Goal: Task Accomplishment & Management: Use online tool/utility

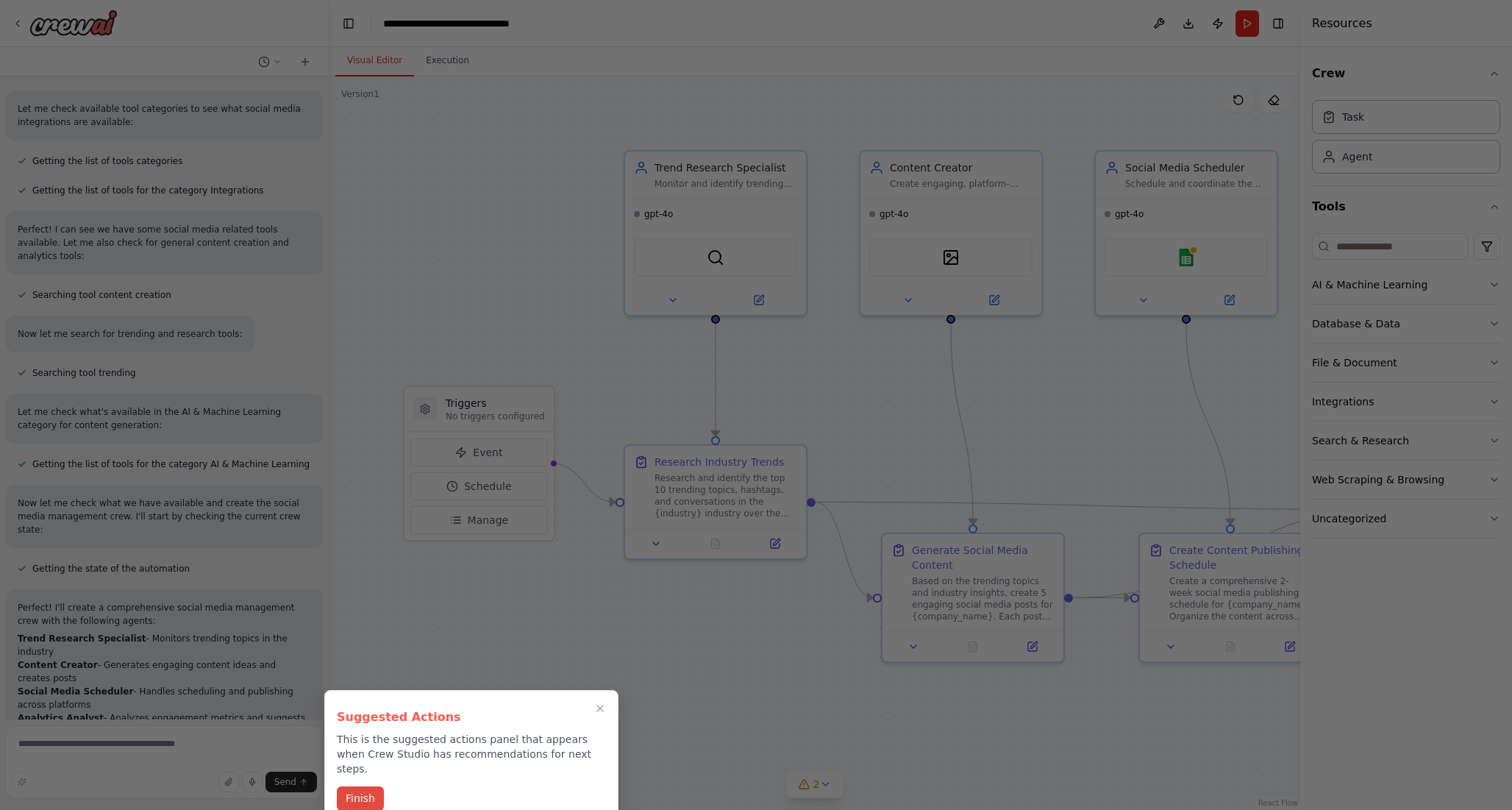
click at [362, 786] on button "Finish" at bounding box center [360, 799] width 47 height 24
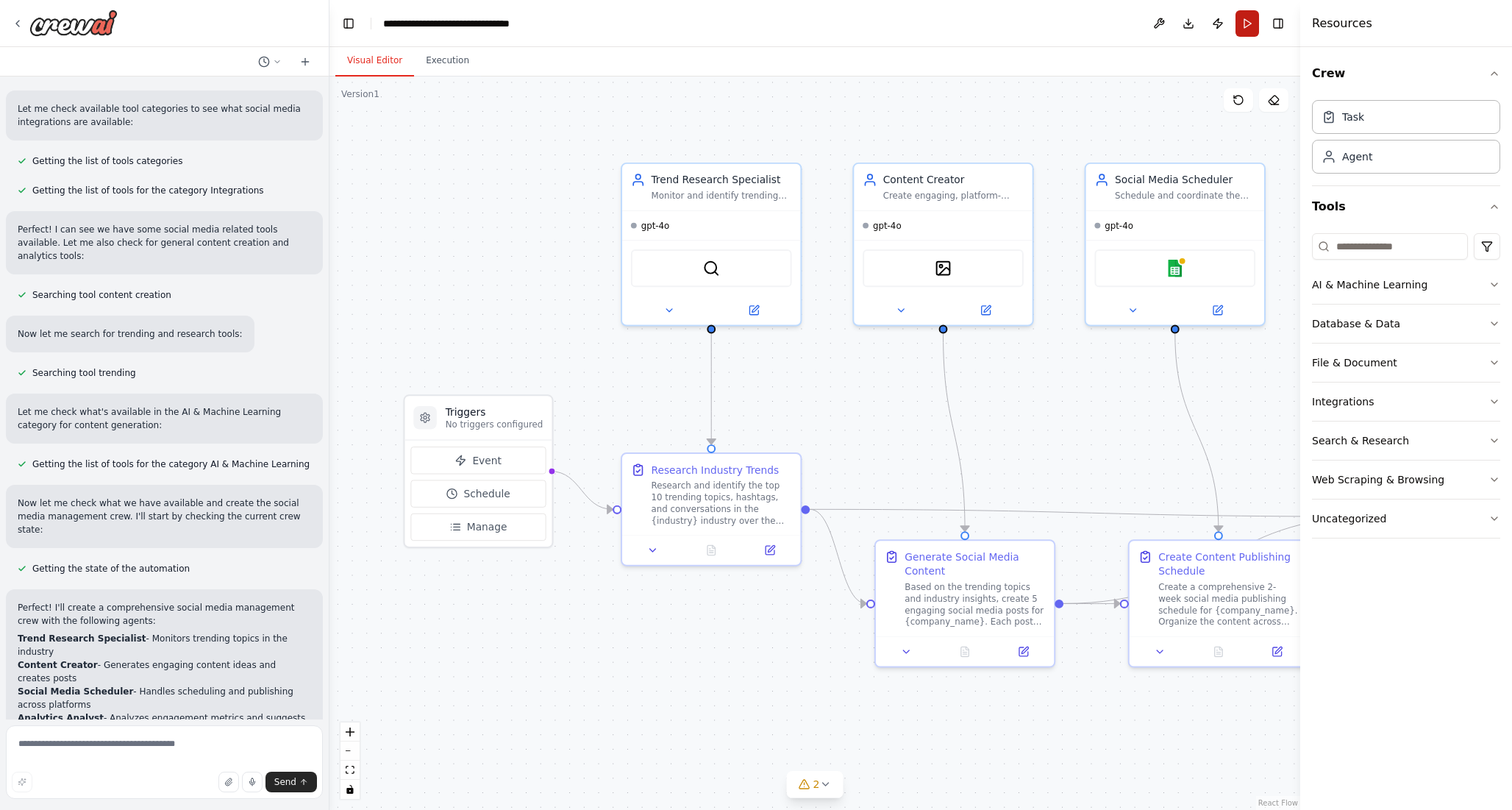
click at [1237, 23] on button "Run" at bounding box center [1247, 24] width 24 height 27
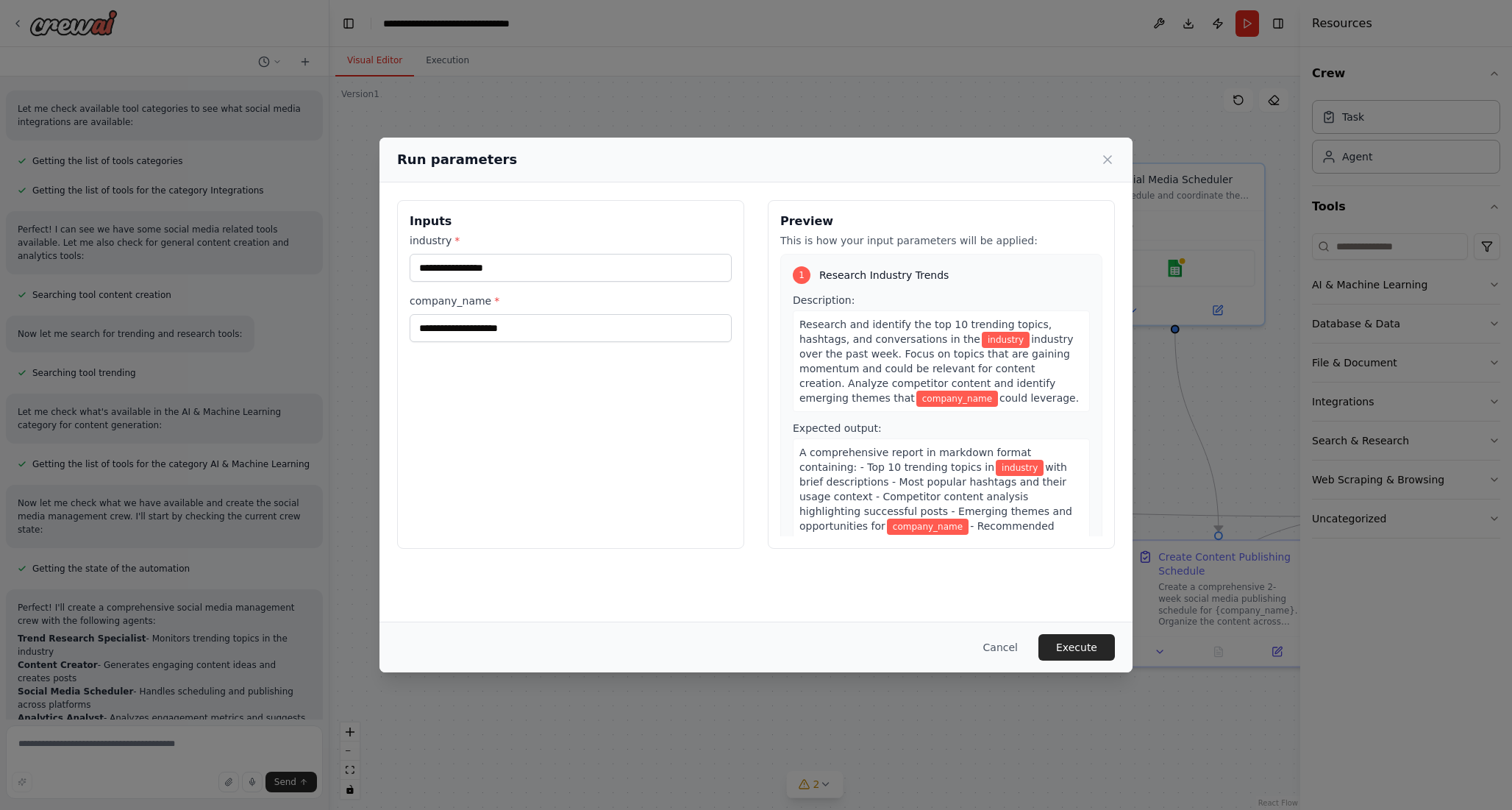
click at [518, 283] on div "industry * company_name *" at bounding box center [571, 287] width 322 height 109
click at [515, 273] on input "industry *" at bounding box center [571, 267] width 322 height 28
click at [518, 332] on input "company_name *" at bounding box center [571, 328] width 322 height 28
click at [994, 644] on button "Cancel" at bounding box center [1000, 647] width 58 height 27
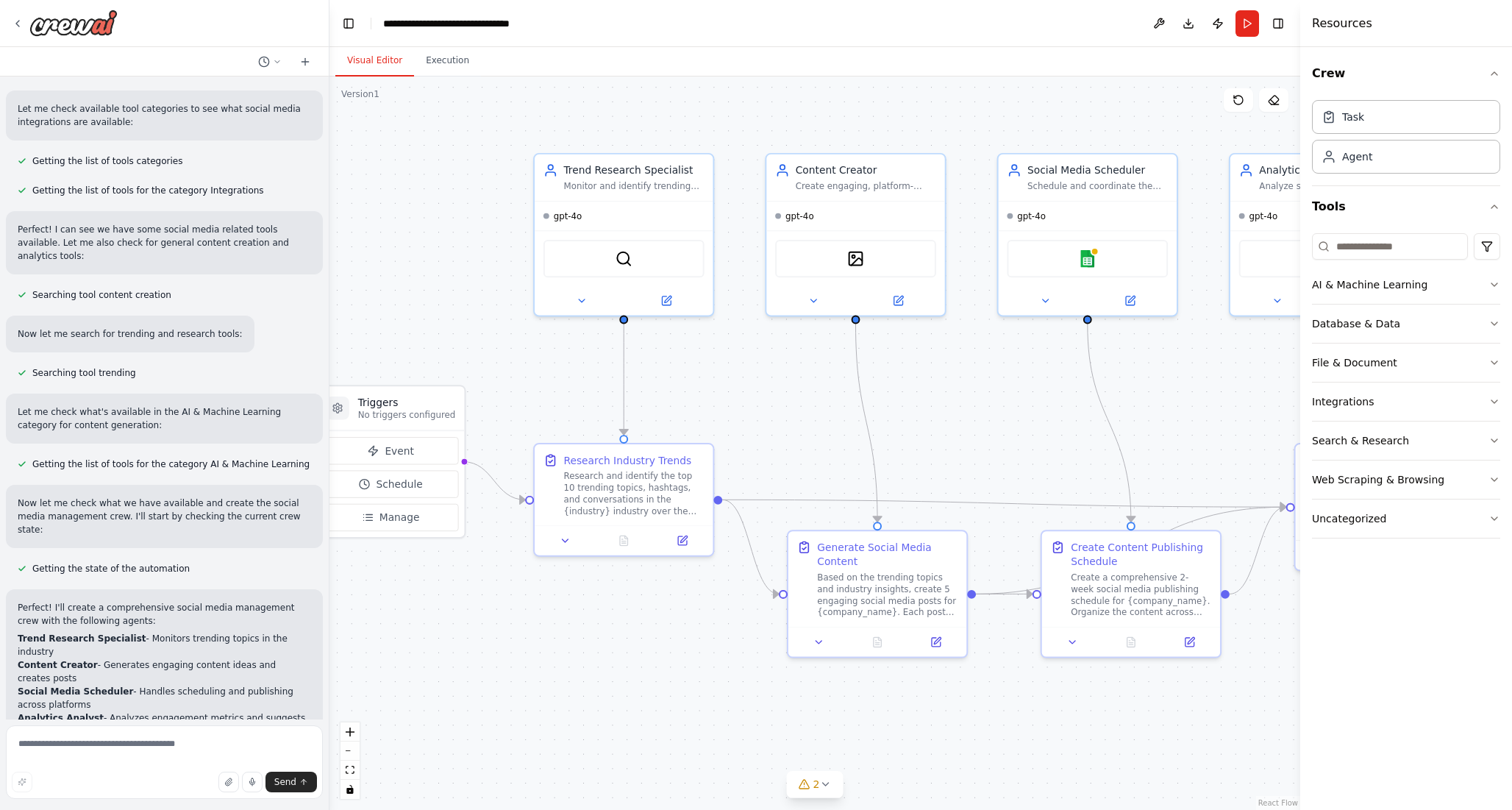
drag, startPoint x: 1132, startPoint y: 468, endPoint x: 1045, endPoint y: 458, distance: 87.6
click at [1045, 458] on div ".deletable-edge-delete-btn { width: 20px; height: 20px; border: 0px solid #ffff…" at bounding box center [814, 443] width 970 height 733
click at [1237, 19] on button "Run" at bounding box center [1247, 24] width 24 height 27
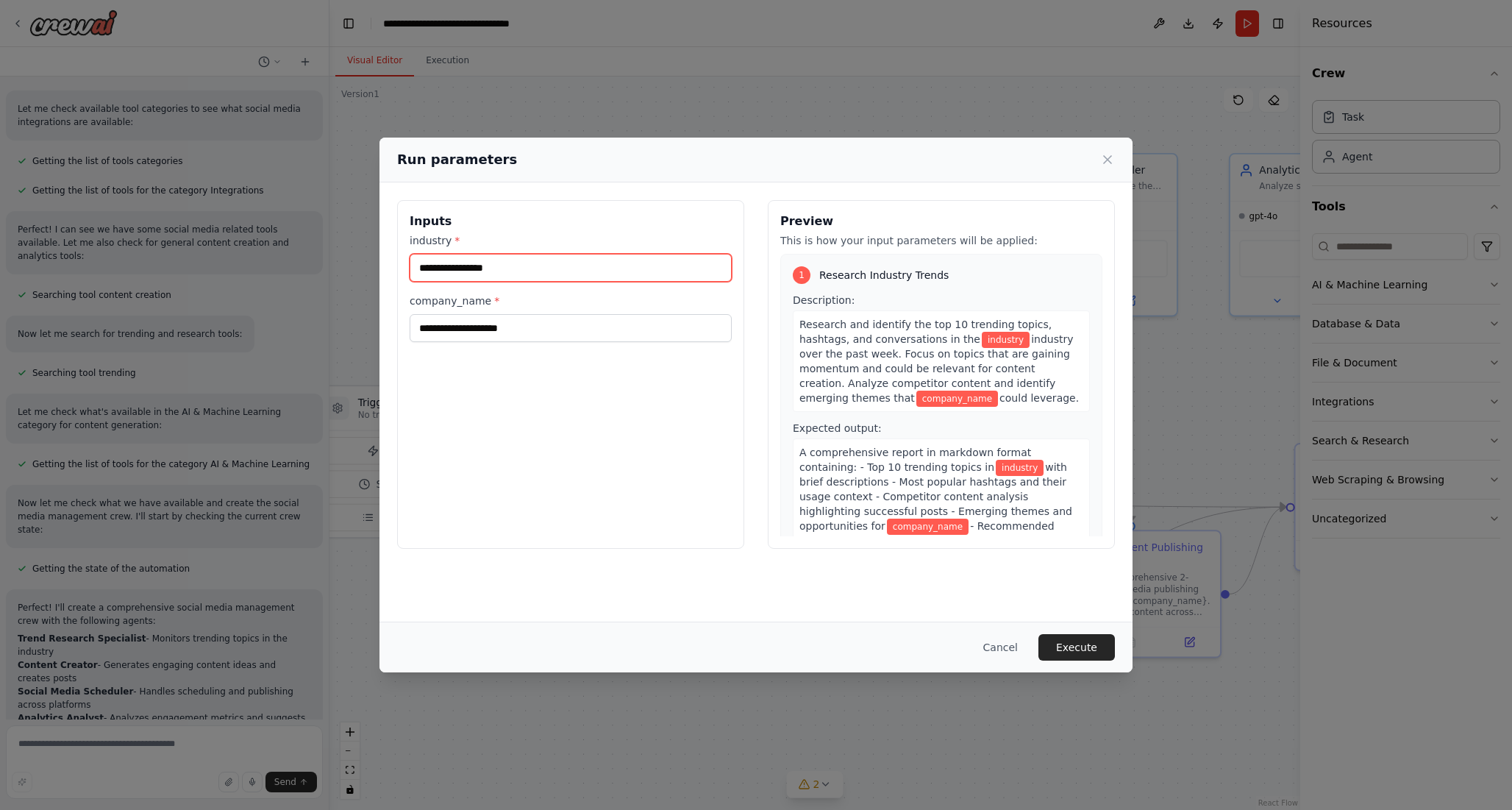
click at [635, 257] on input "industry *" at bounding box center [571, 267] width 322 height 28
type input "*"
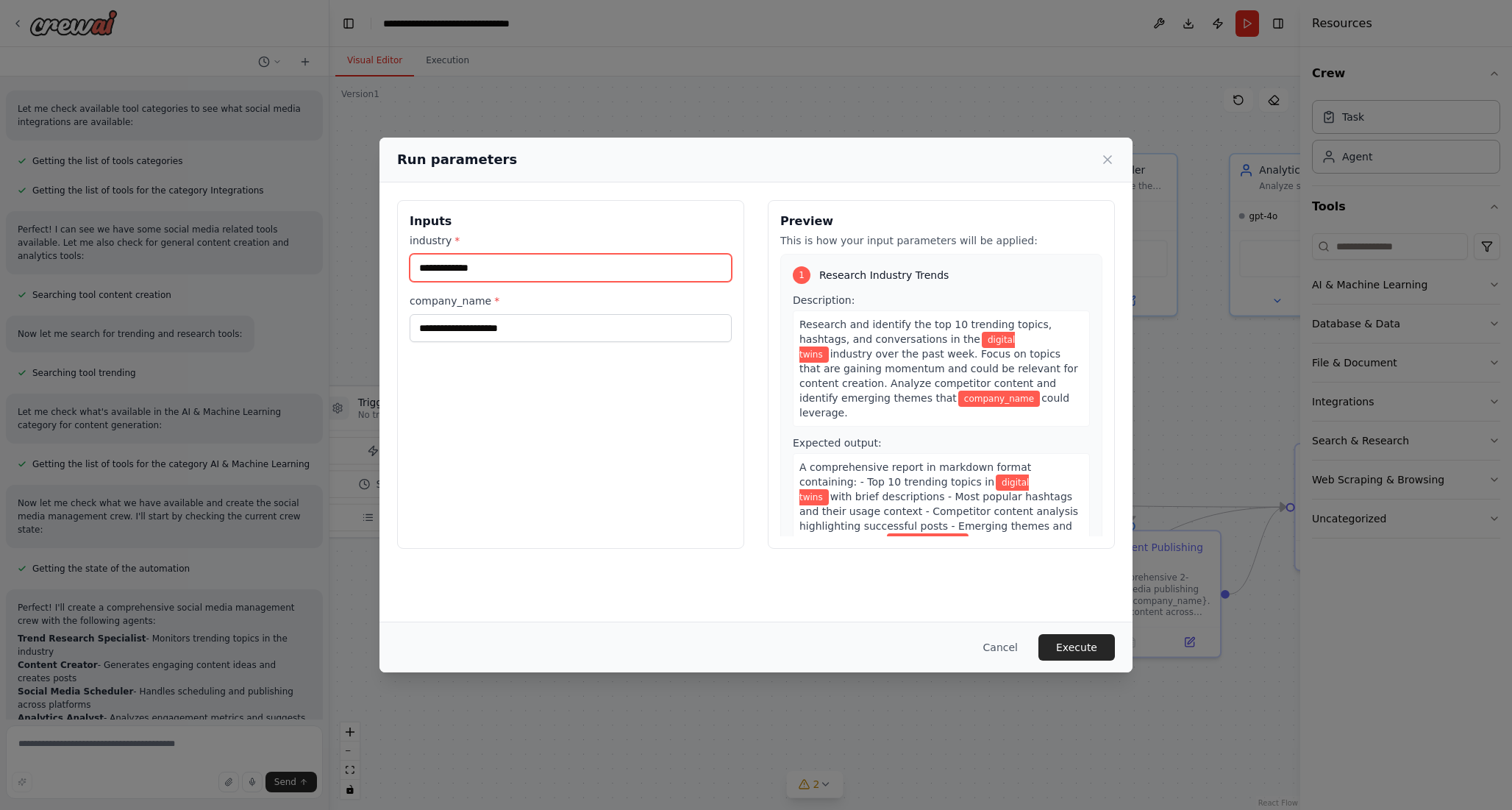
type input "**********"
click at [589, 319] on input "company_name *" at bounding box center [571, 328] width 322 height 28
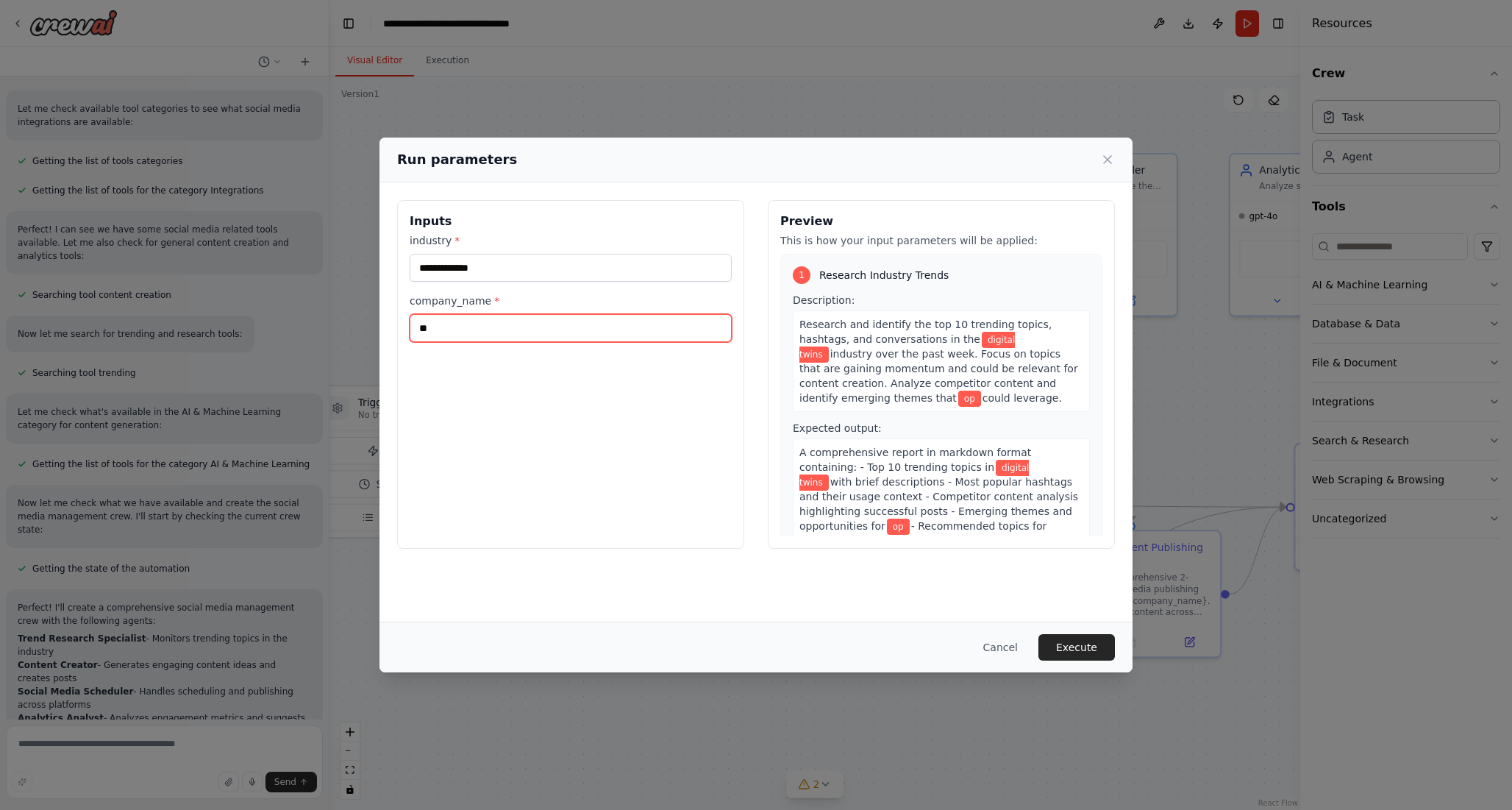
type input "*"
type input "******"
type textarea "***"
drag, startPoint x: 548, startPoint y: 330, endPoint x: 383, endPoint y: 322, distance: 165.2
click at [383, 322] on div "**********" at bounding box center [756, 374] width 753 height 384
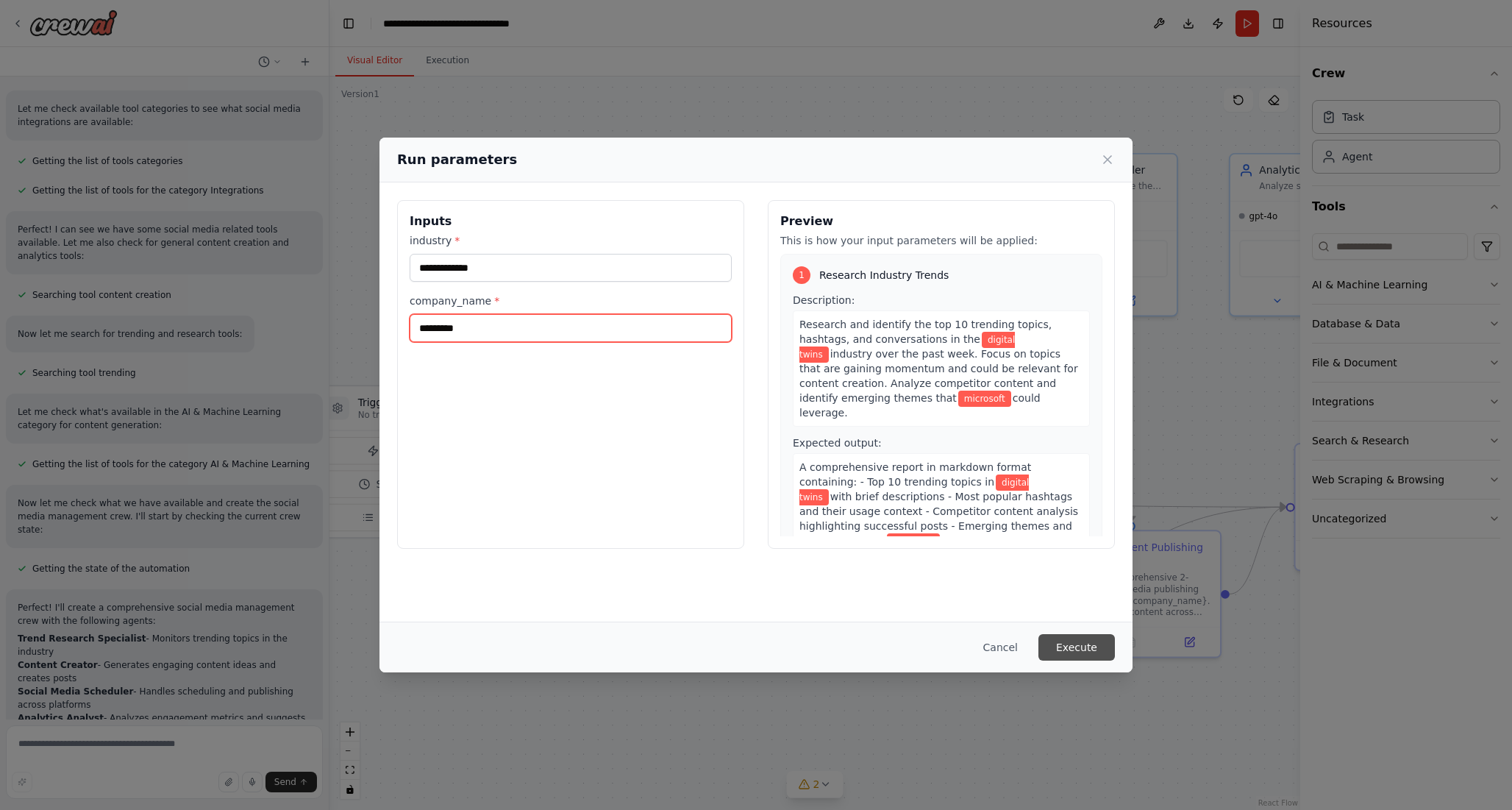
type input "*********"
click at [1104, 647] on button "Execute" at bounding box center [1076, 647] width 76 height 27
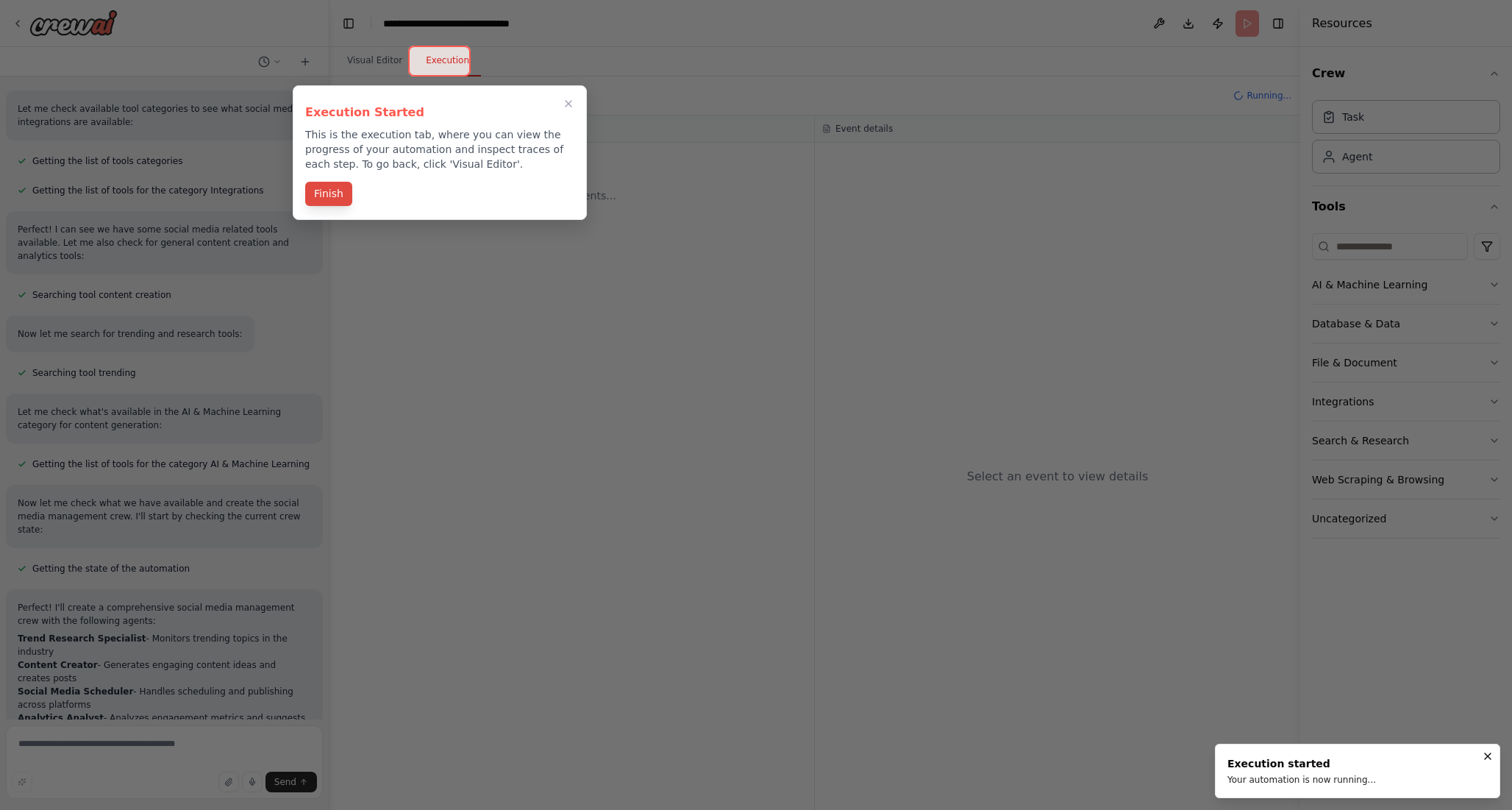
click at [324, 194] on button "Finish" at bounding box center [329, 194] width 47 height 24
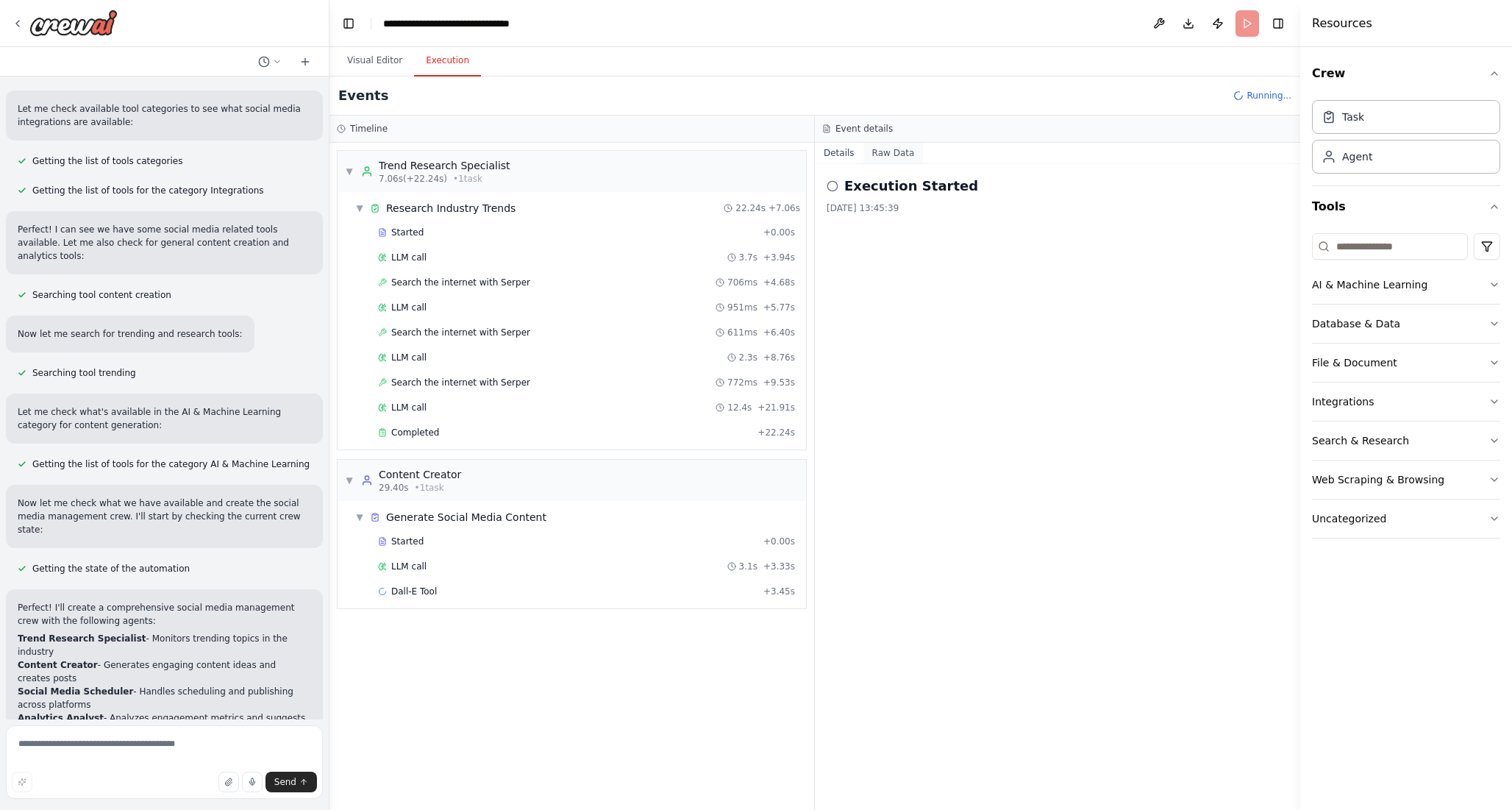
click at [893, 152] on button "Raw Data" at bounding box center [893, 152] width 60 height 21
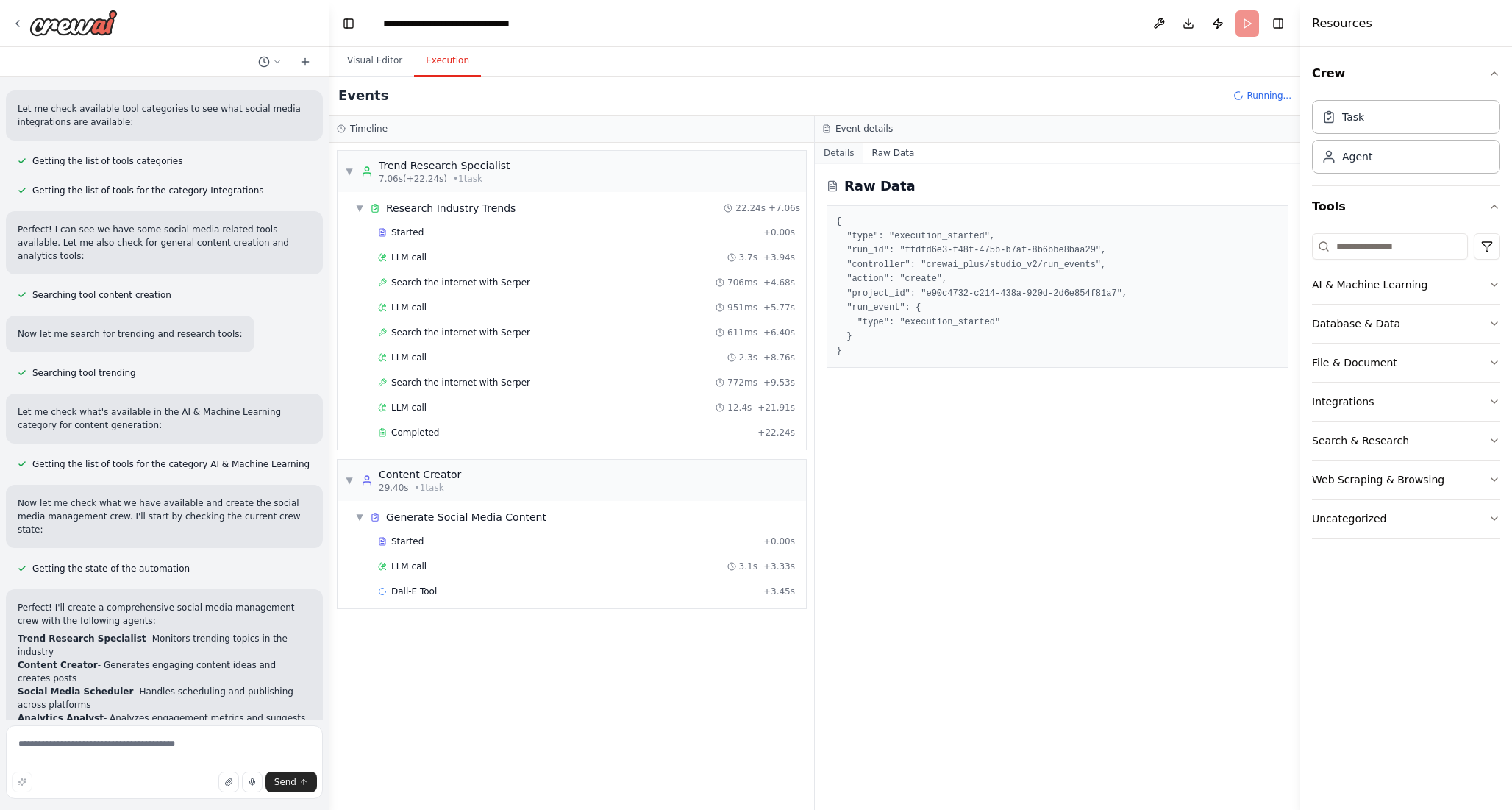
click at [841, 149] on button "Details" at bounding box center [839, 152] width 49 height 21
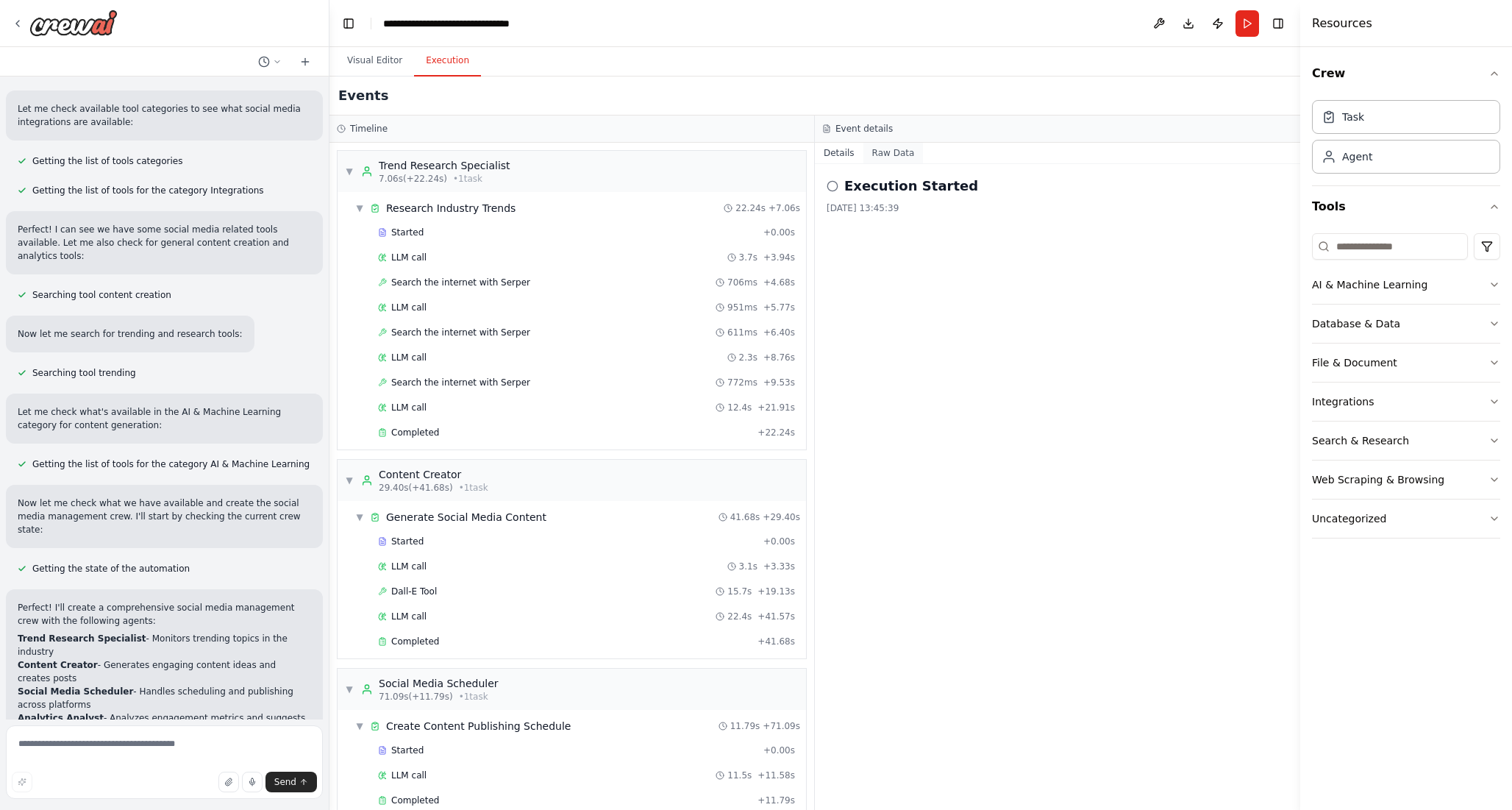
click at [881, 148] on button "Raw Data" at bounding box center [893, 152] width 60 height 21
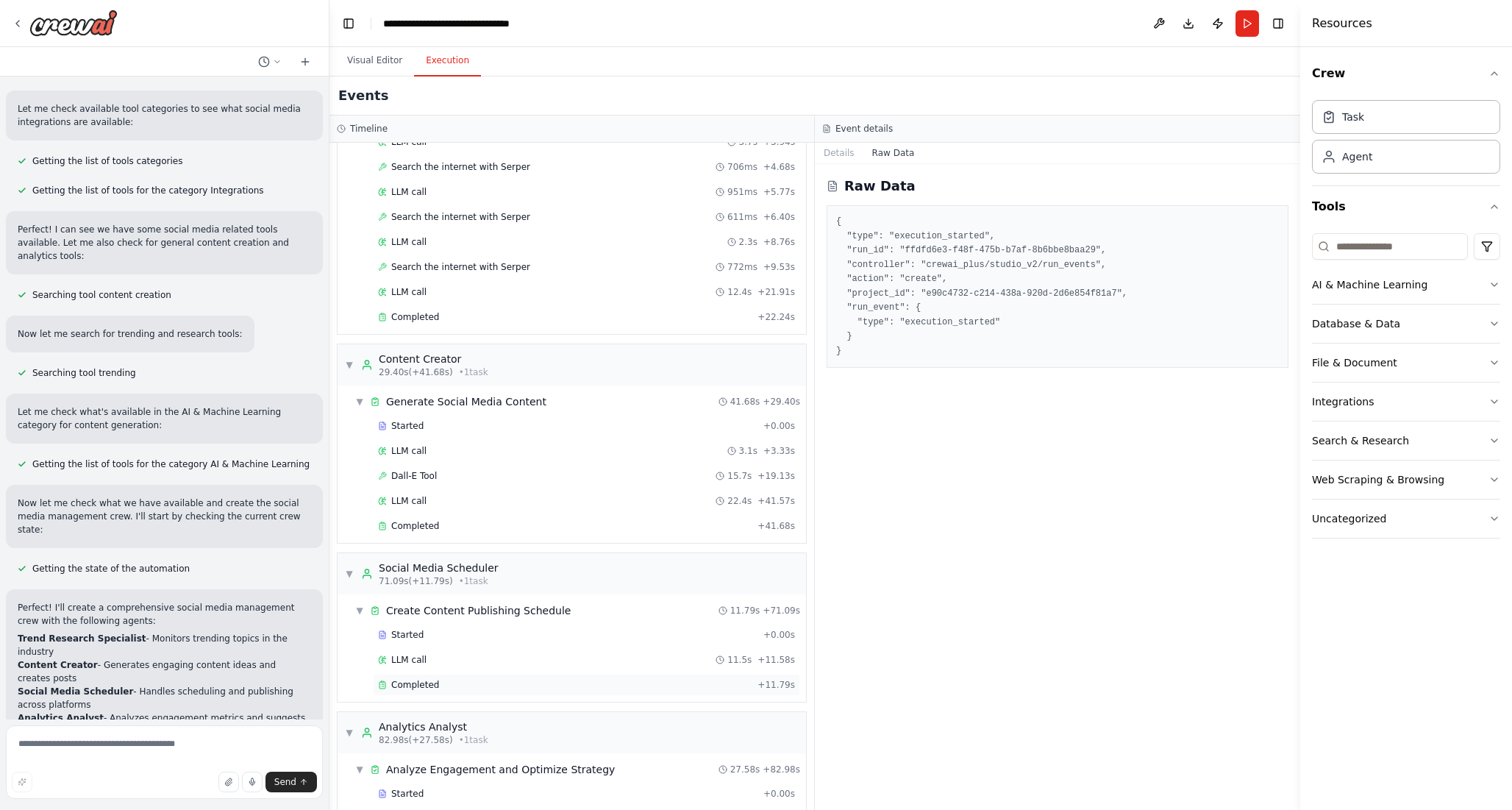
scroll to position [183, 0]
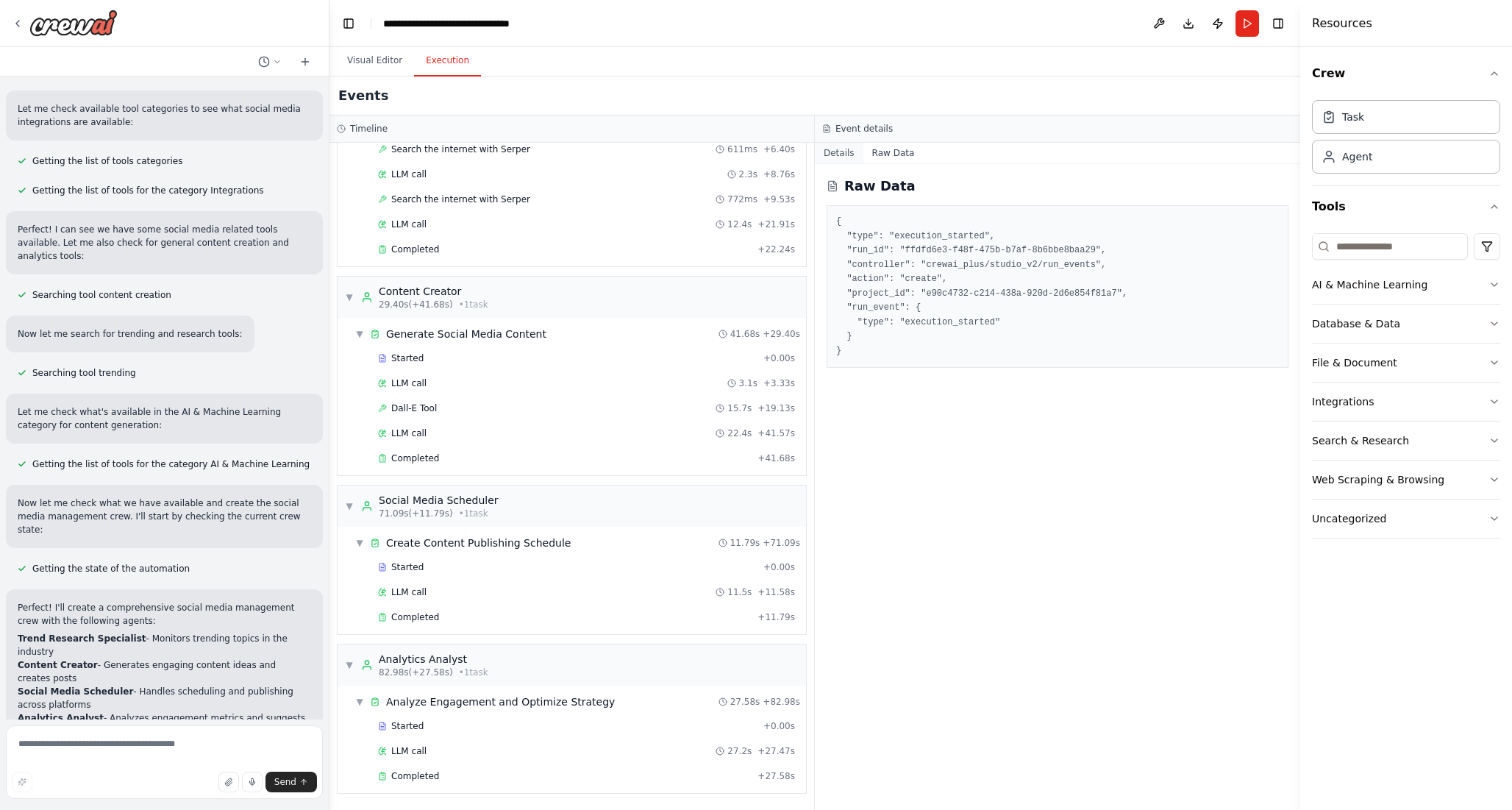
click at [834, 156] on button "Details" at bounding box center [839, 152] width 49 height 21
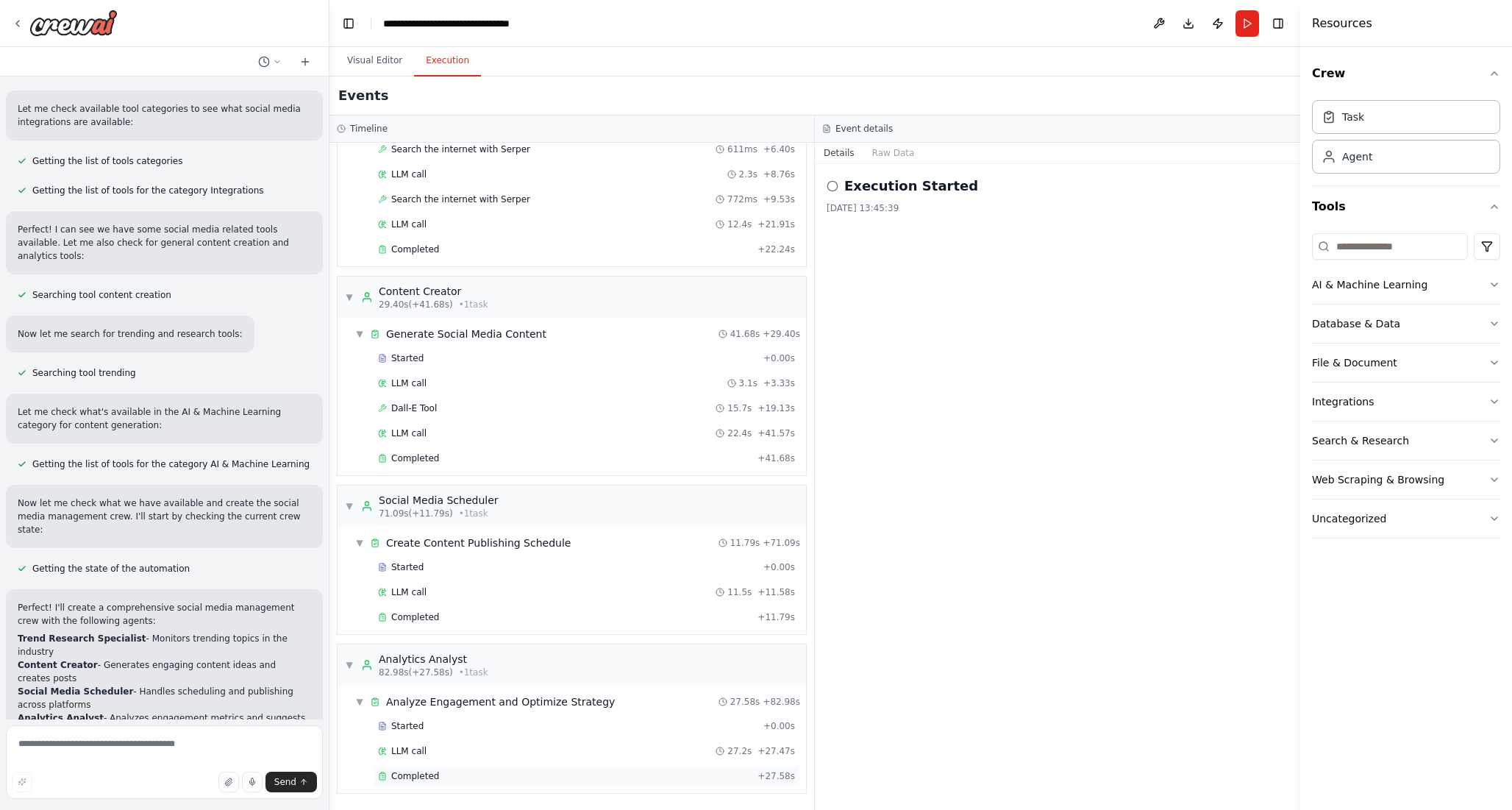
click at [538, 770] on div "Completed" at bounding box center [564, 776] width 373 height 11
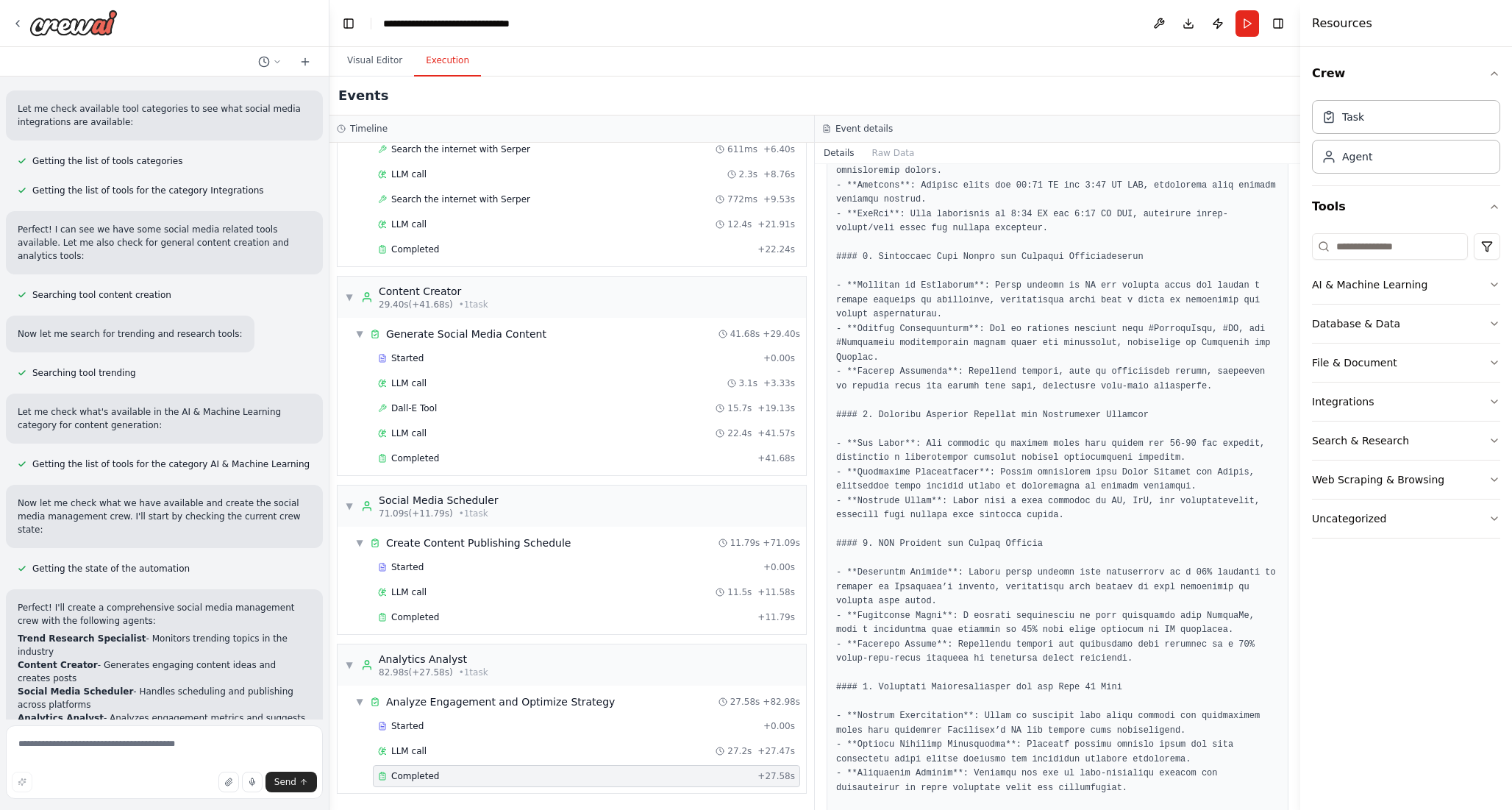
scroll to position [738, 0]
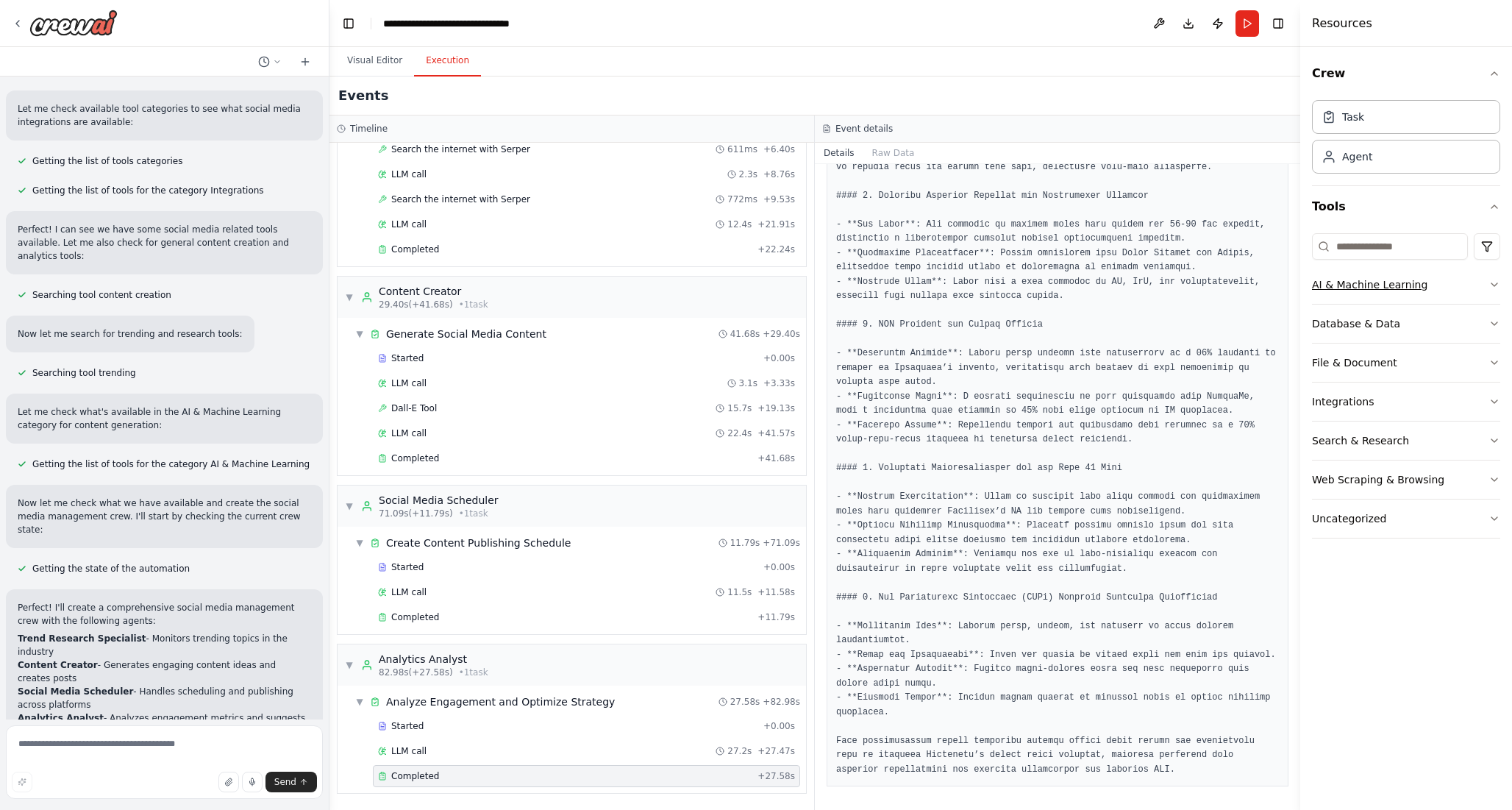
click at [1488, 282] on icon "button" at bounding box center [1494, 284] width 11 height 11
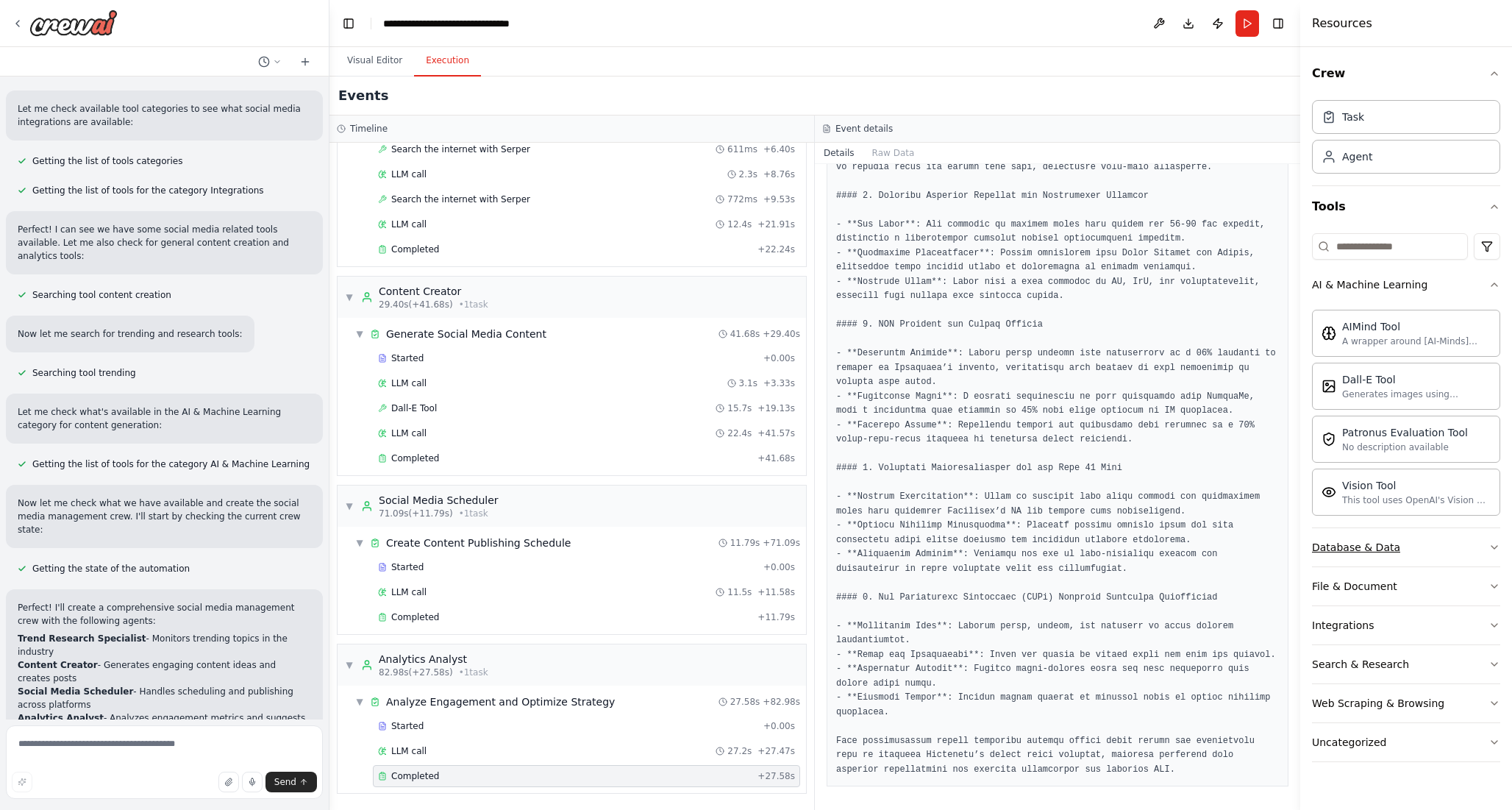
click at [1423, 546] on button "Database & Data" at bounding box center [1405, 547] width 188 height 38
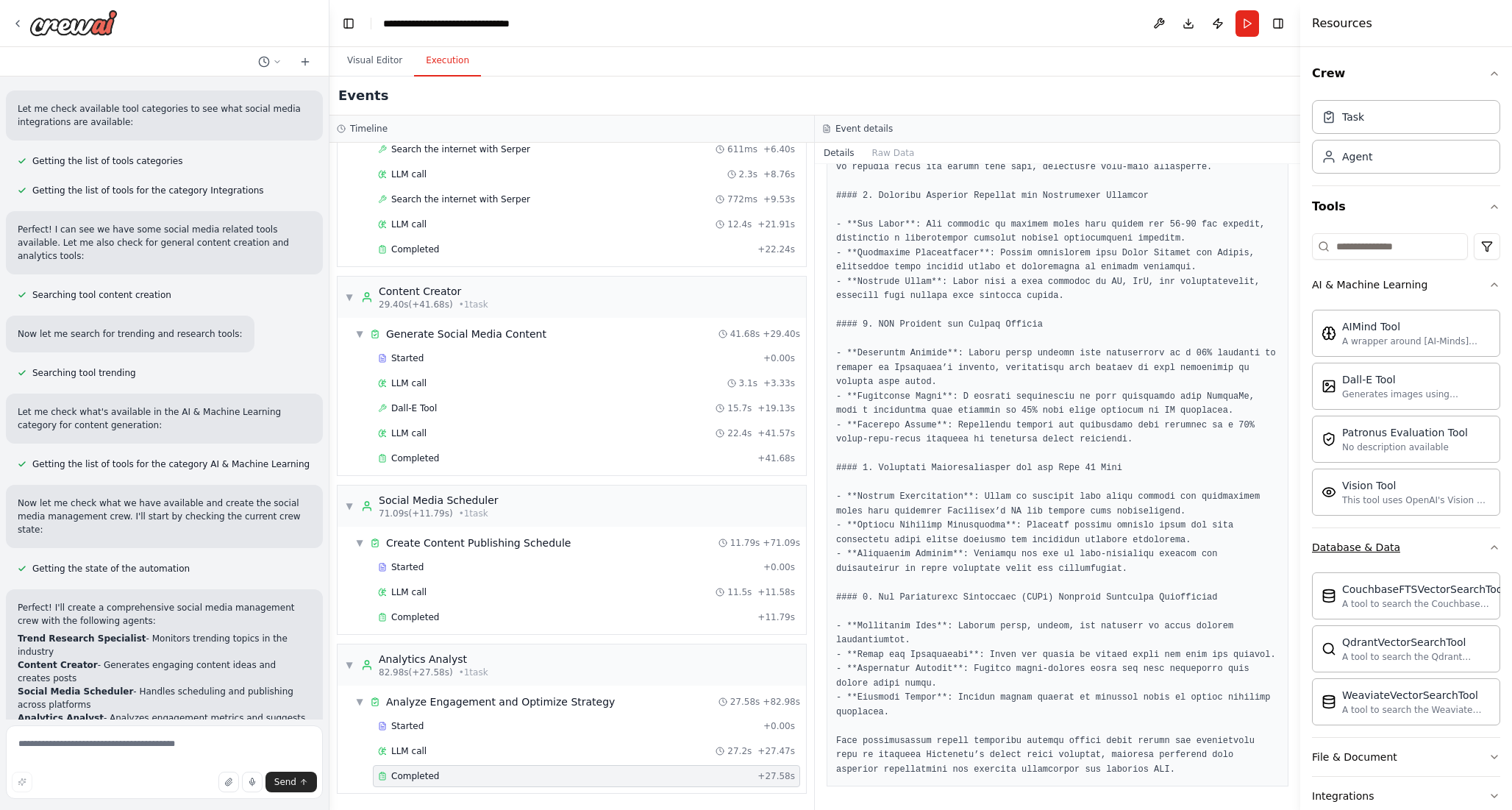
click at [1423, 546] on button "Database & Data" at bounding box center [1405, 547] width 188 height 38
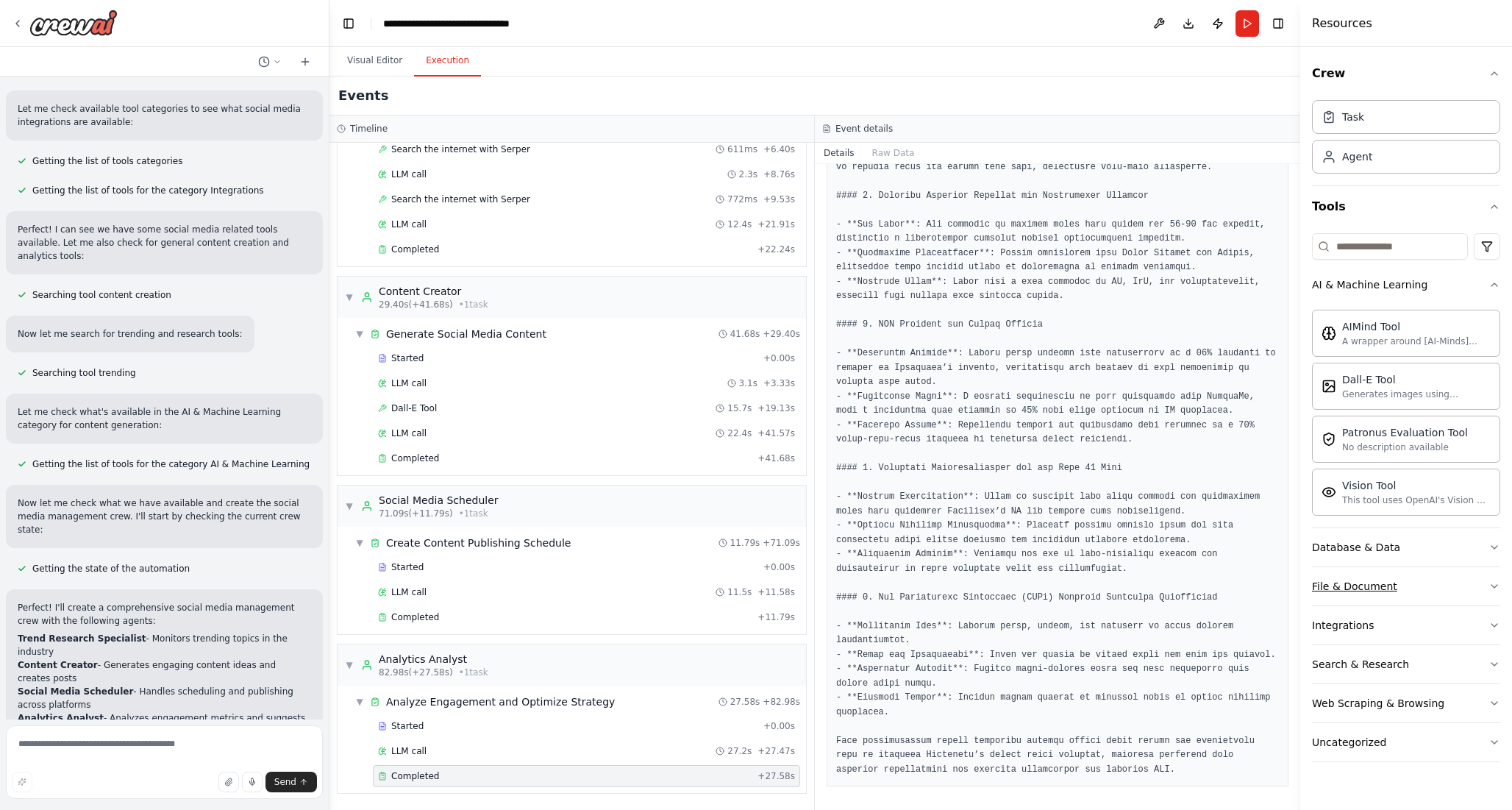
click at [1408, 599] on button "File & Document" at bounding box center [1405, 586] width 188 height 38
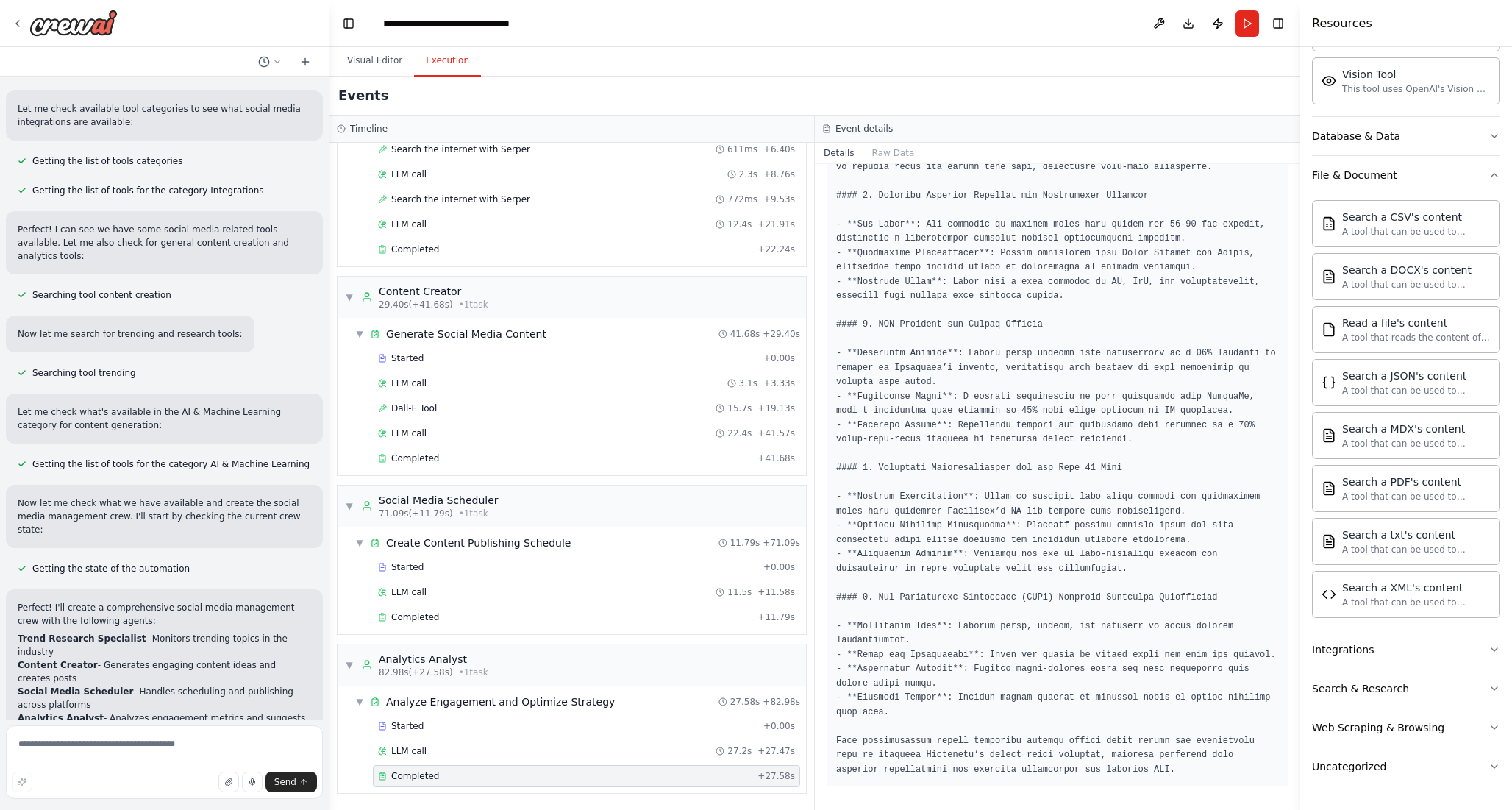
scroll to position [0, 0]
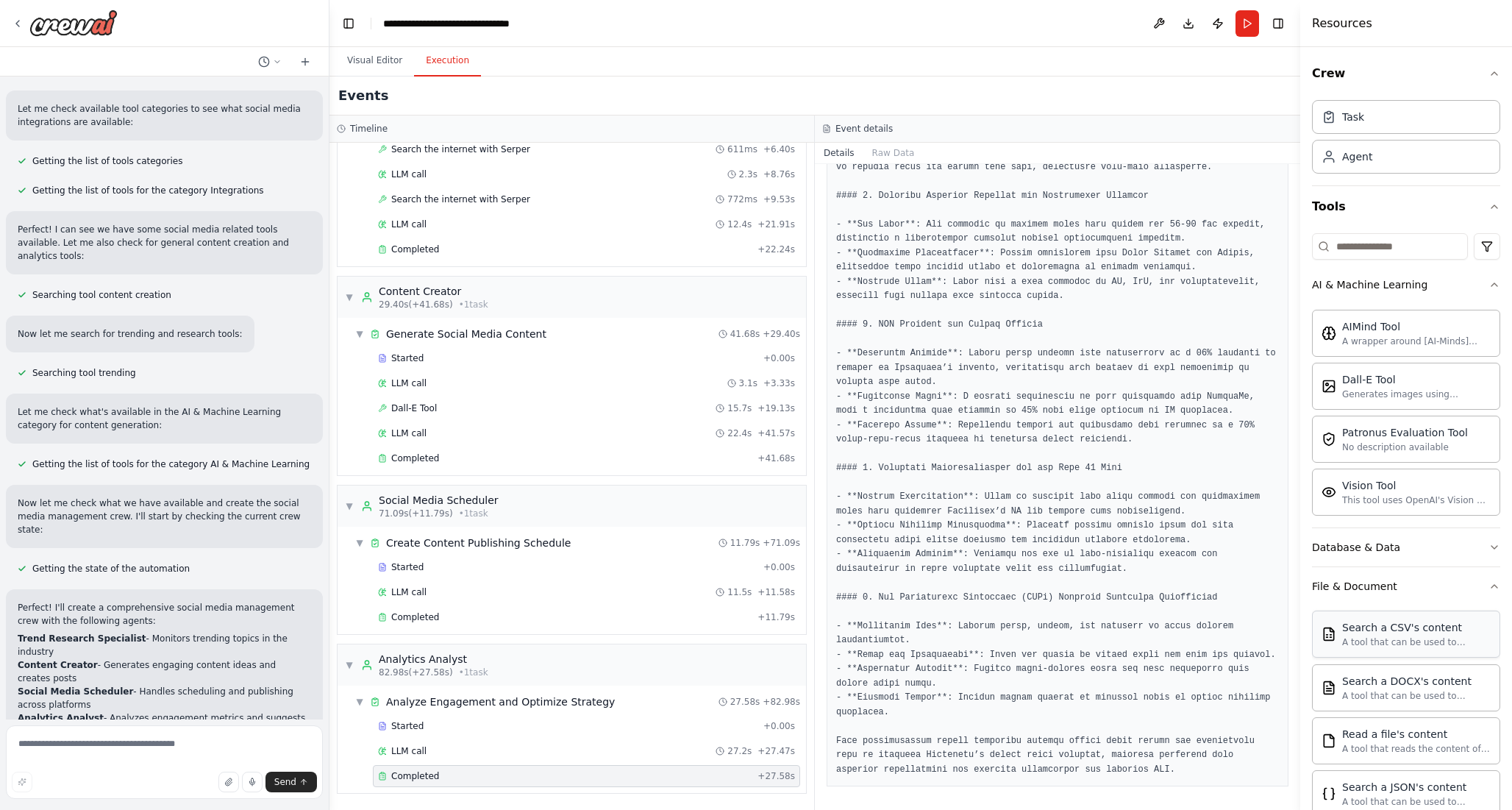
click at [1404, 632] on div "Search a CSV's content" at bounding box center [1416, 627] width 149 height 14
click at [1399, 638] on div "A tool that can be used to semantic search a query from a CSV's content." at bounding box center [1416, 642] width 149 height 11
click at [1386, 325] on div "AIMind Tool" at bounding box center [1416, 325] width 149 height 14
click at [1386, 326] on div "AIMind Tool" at bounding box center [1416, 325] width 149 height 14
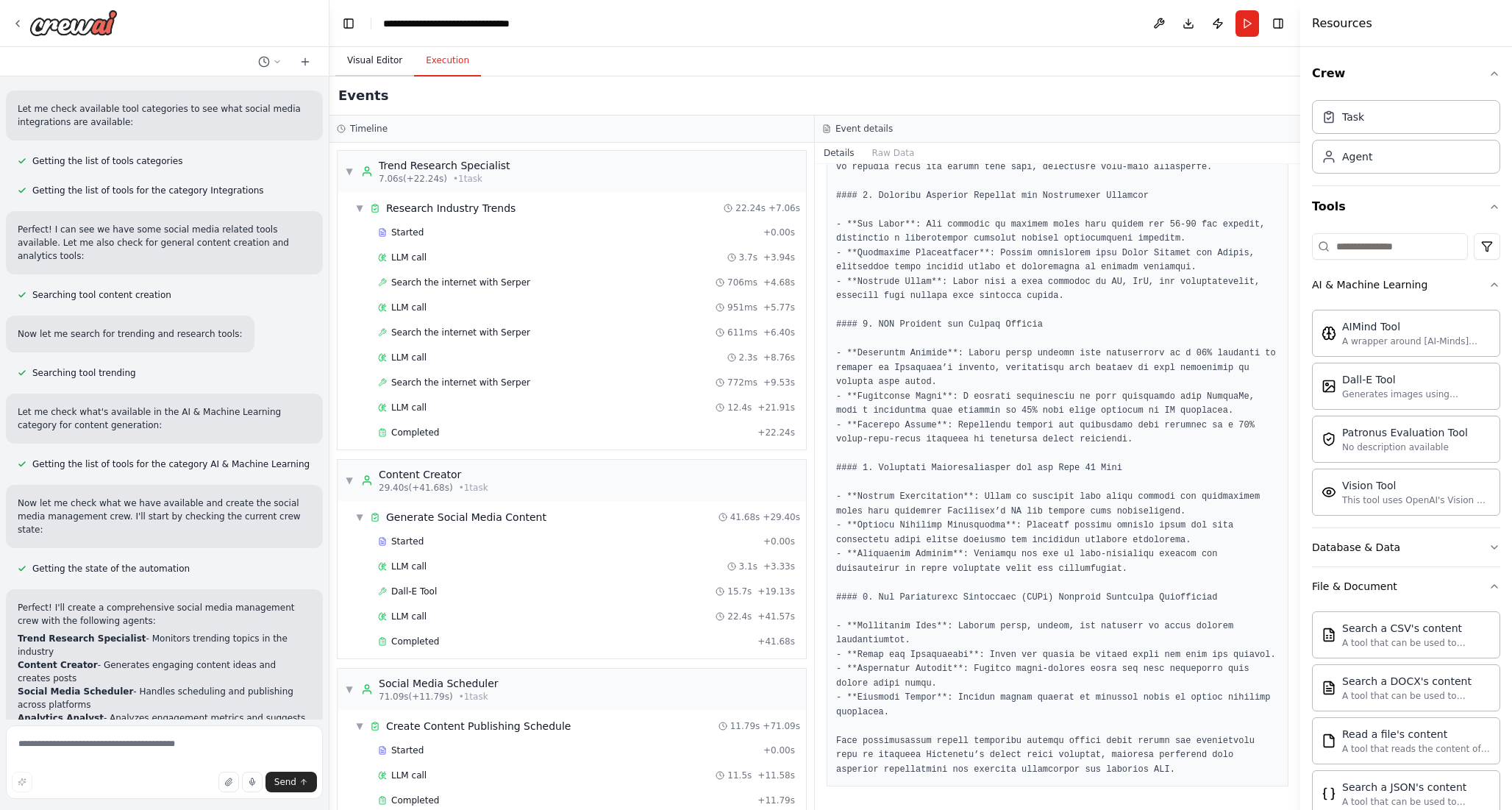
click at [387, 72] on button "Visual Editor" at bounding box center [374, 61] width 78 height 31
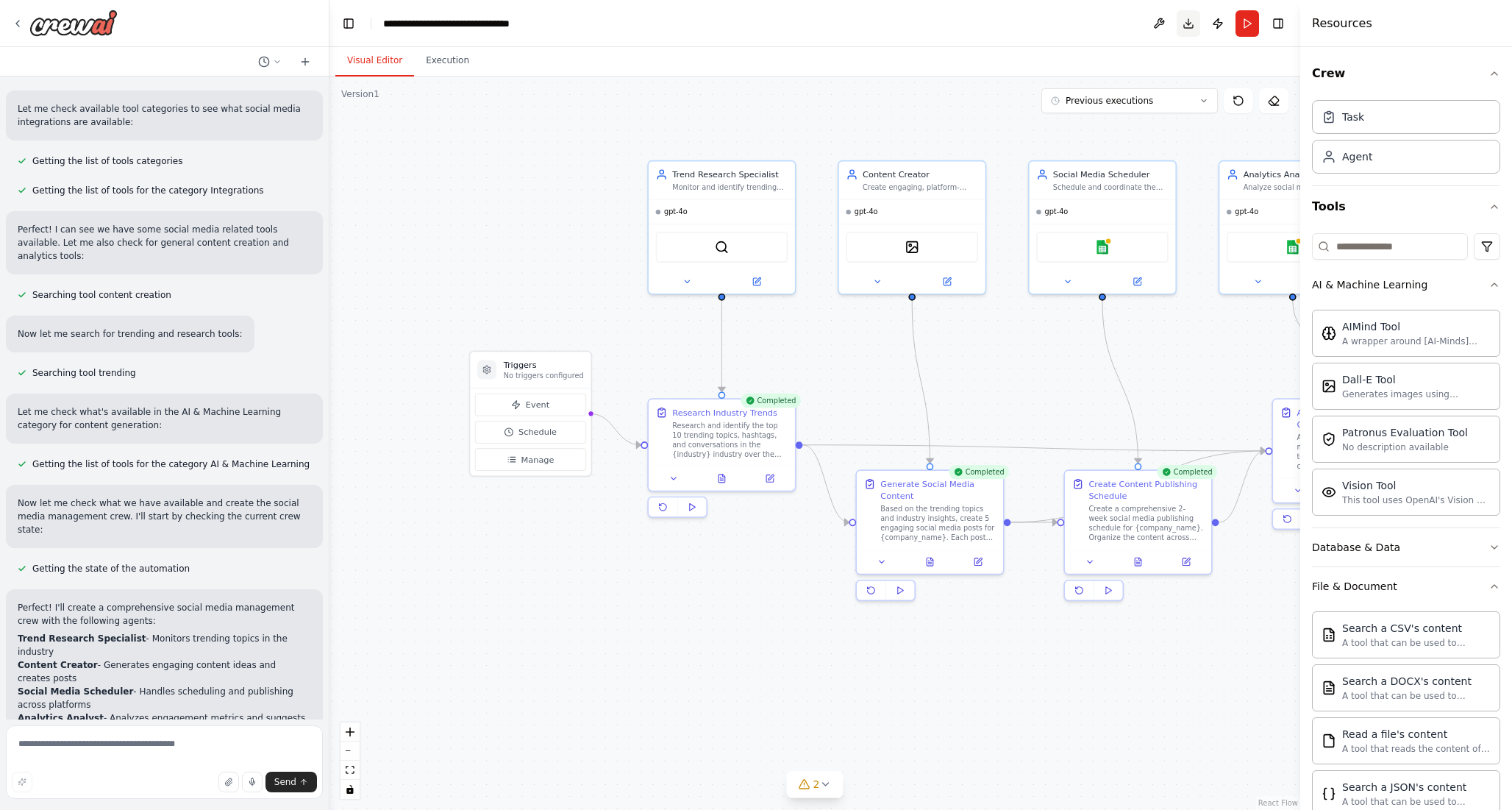
click at [1186, 26] on button "Download" at bounding box center [1188, 24] width 24 height 27
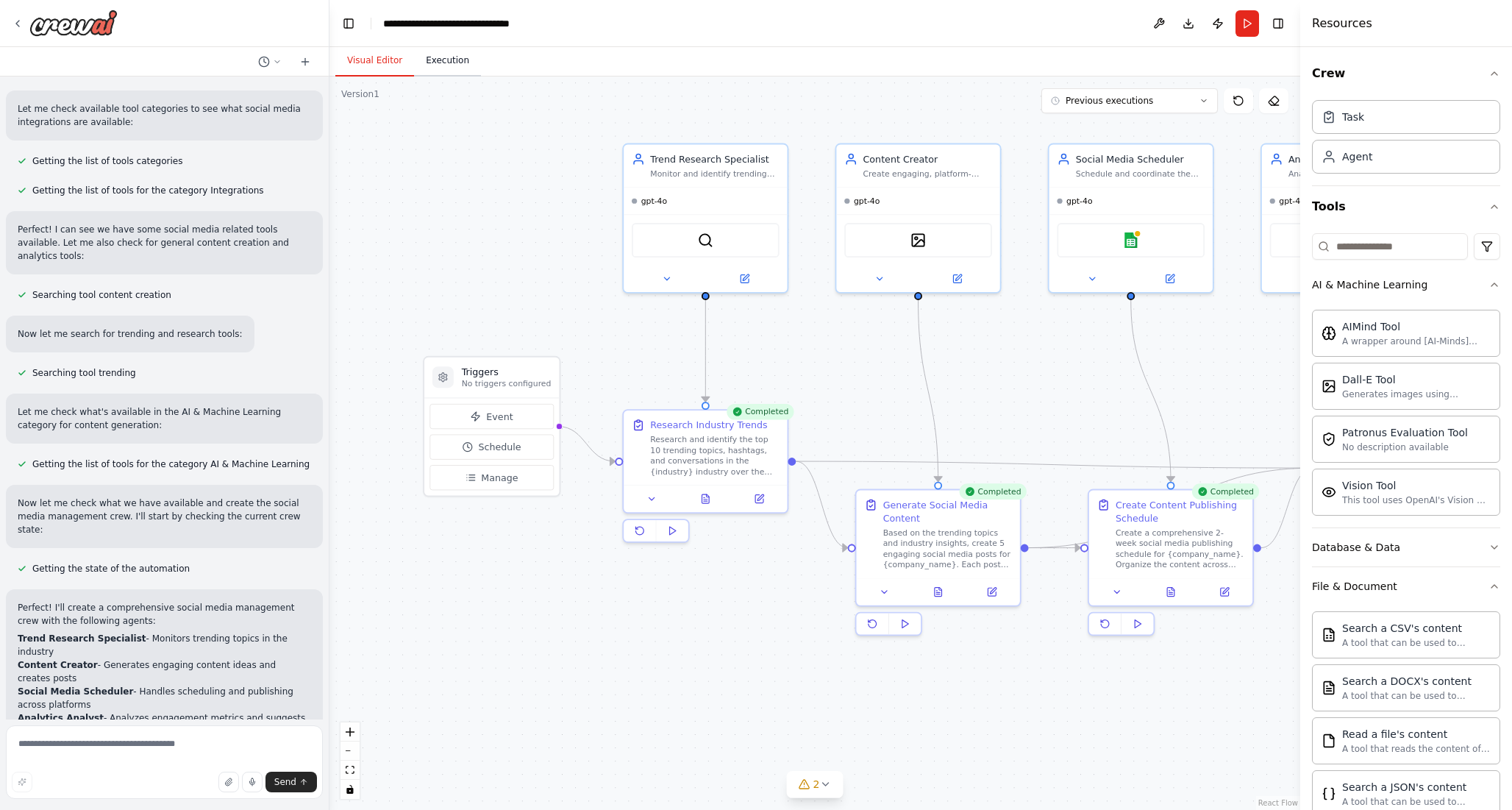
click at [433, 69] on button "Execution" at bounding box center [447, 61] width 67 height 31
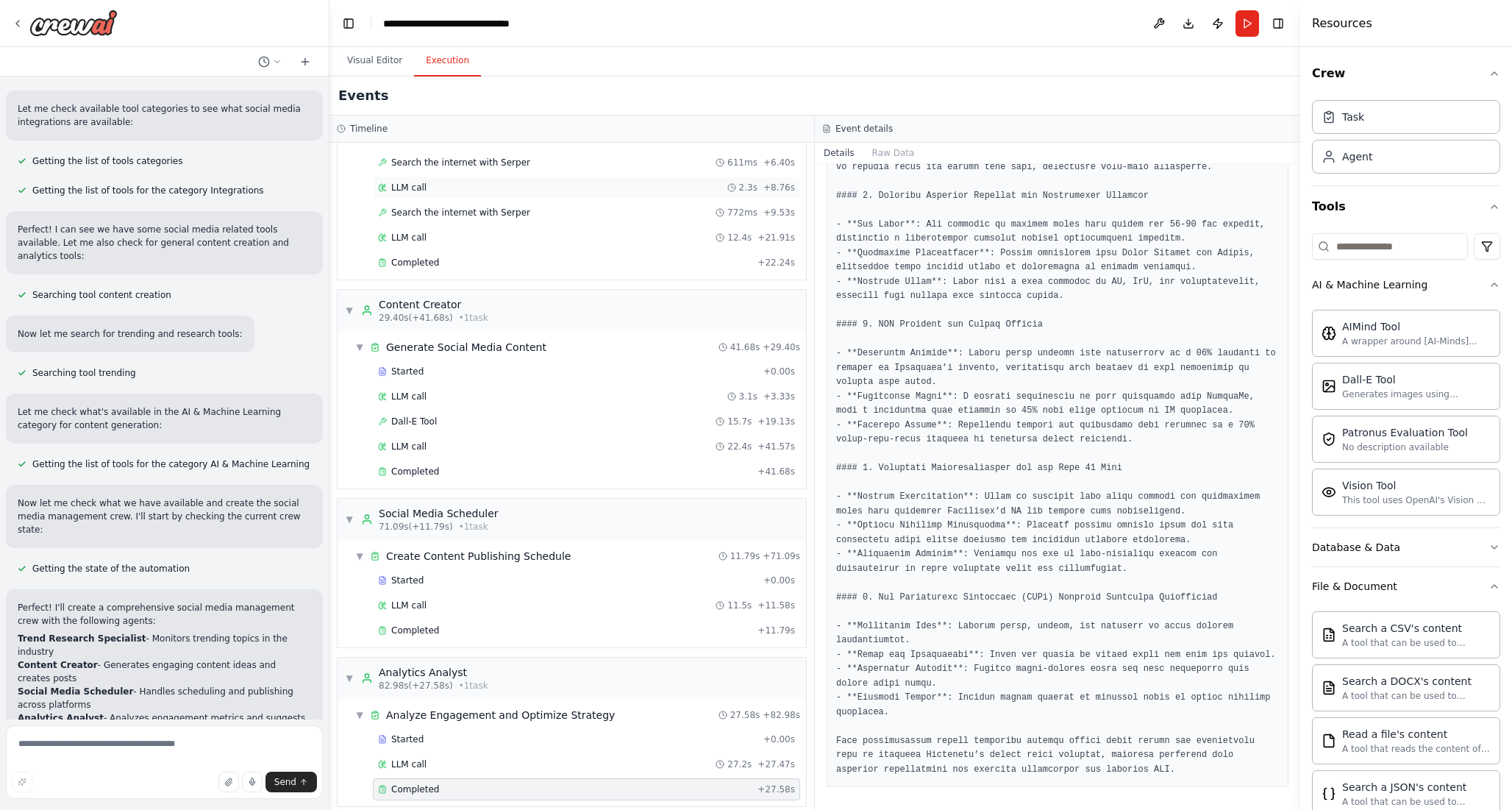
scroll to position [183, 0]
